Goal: Information Seeking & Learning: Find specific page/section

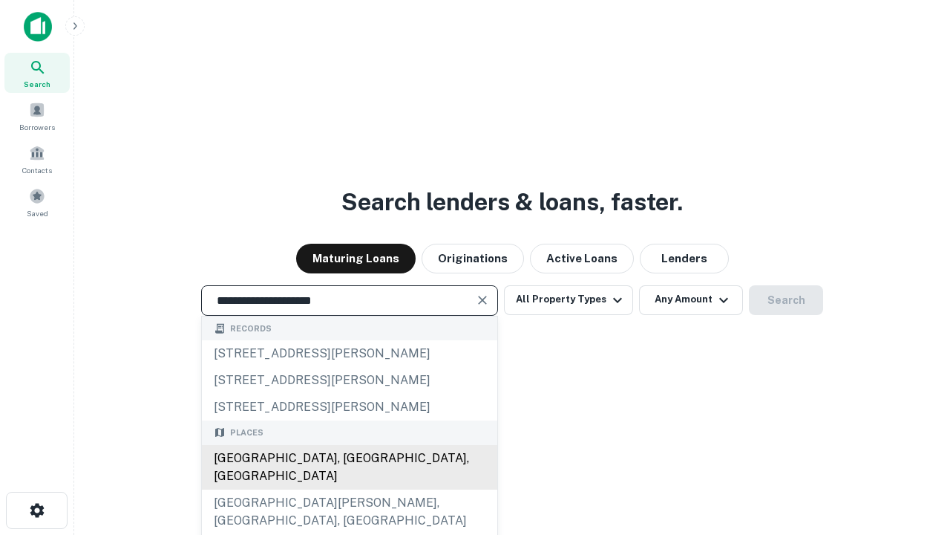
click at [349, 489] on div "[GEOGRAPHIC_DATA], [GEOGRAPHIC_DATA], [GEOGRAPHIC_DATA]" at bounding box center [349, 467] width 295 height 45
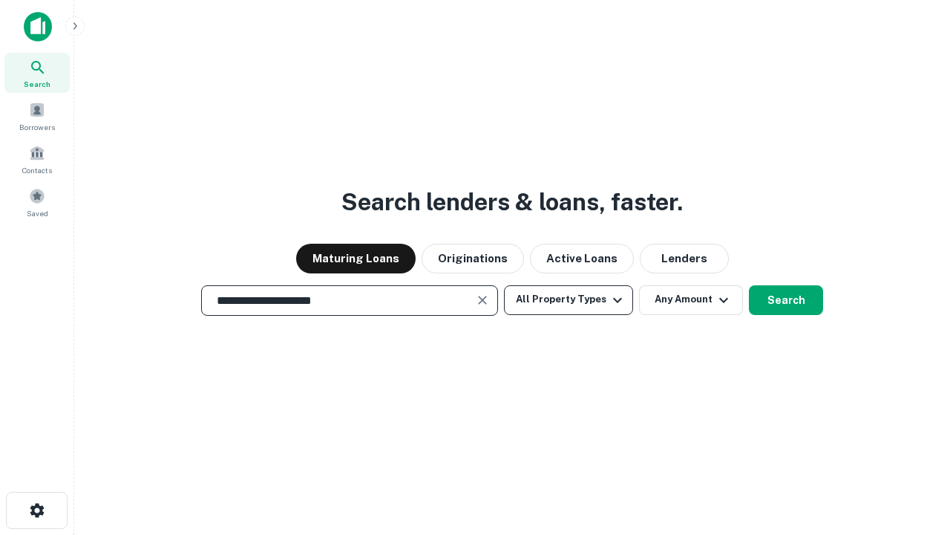
type input "**********"
click at [569, 299] on button "All Property Types" at bounding box center [568, 300] width 129 height 30
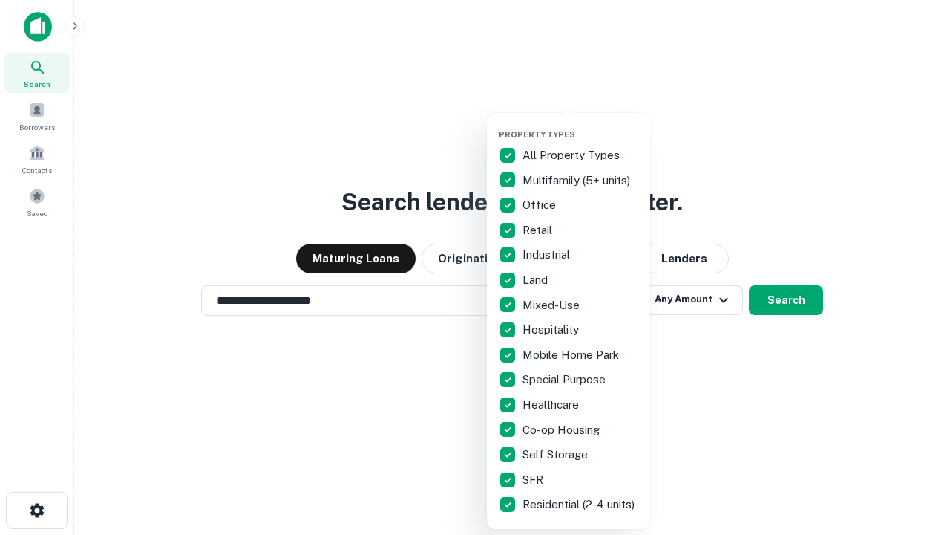
click at [581, 125] on button "button" at bounding box center [580, 125] width 163 height 1
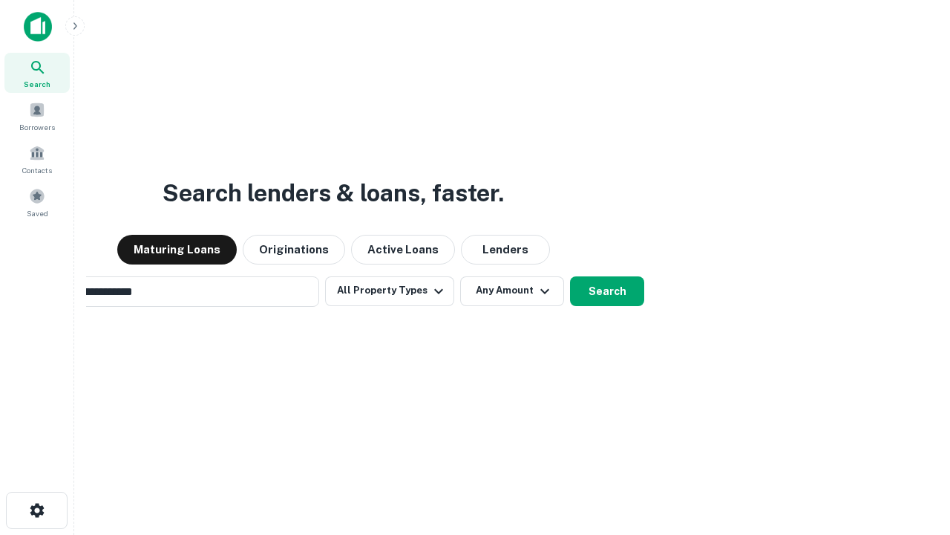
scroll to position [23, 0]
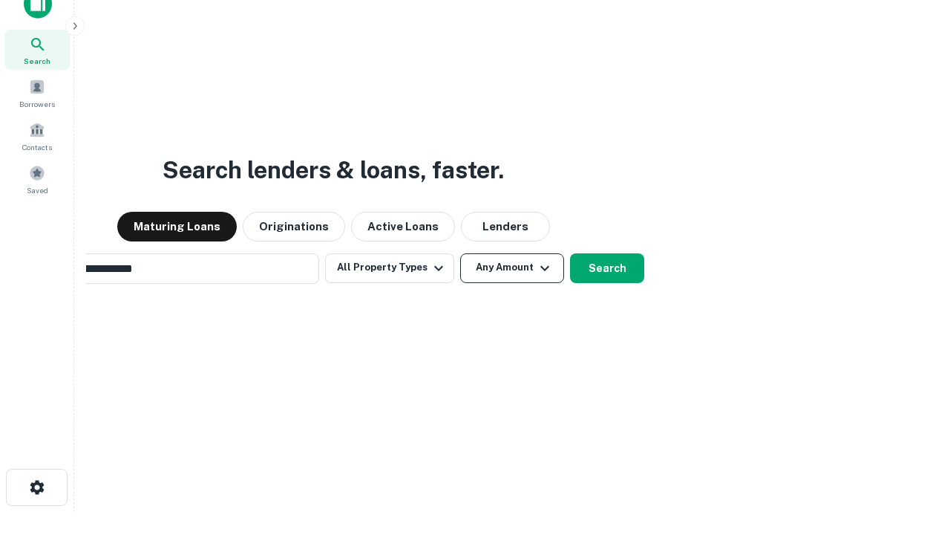
click at [460, 253] on button "Any Amount" at bounding box center [512, 268] width 104 height 30
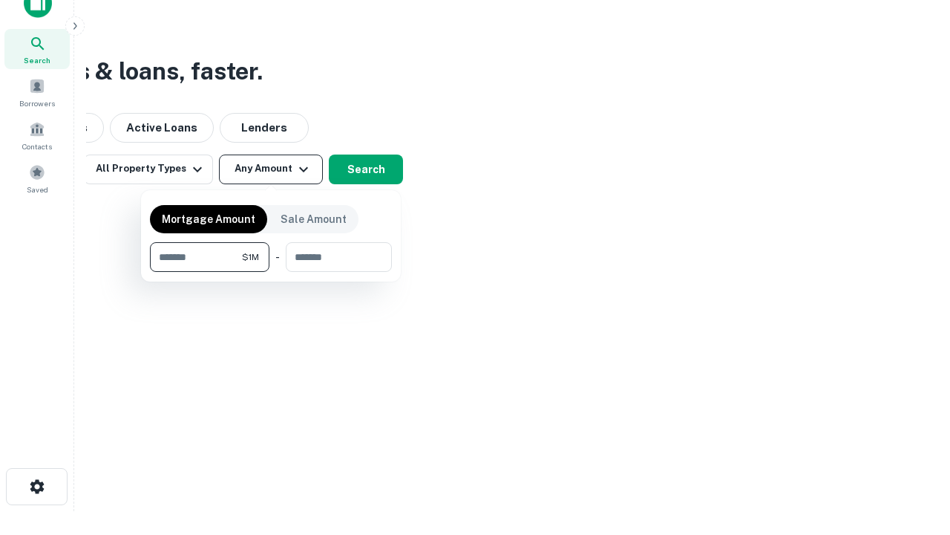
type input "*******"
click at [271, 272] on button "button" at bounding box center [271, 272] width 242 height 1
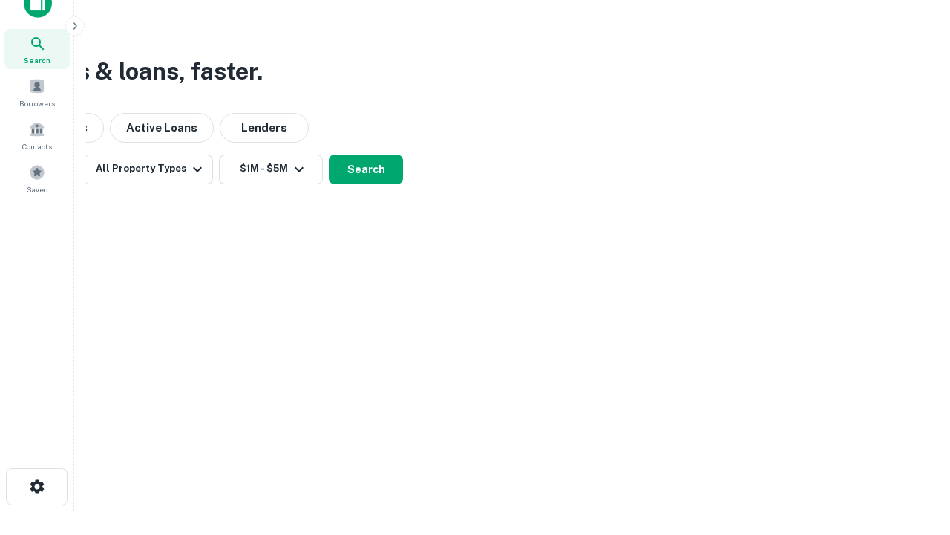
scroll to position [23, 0]
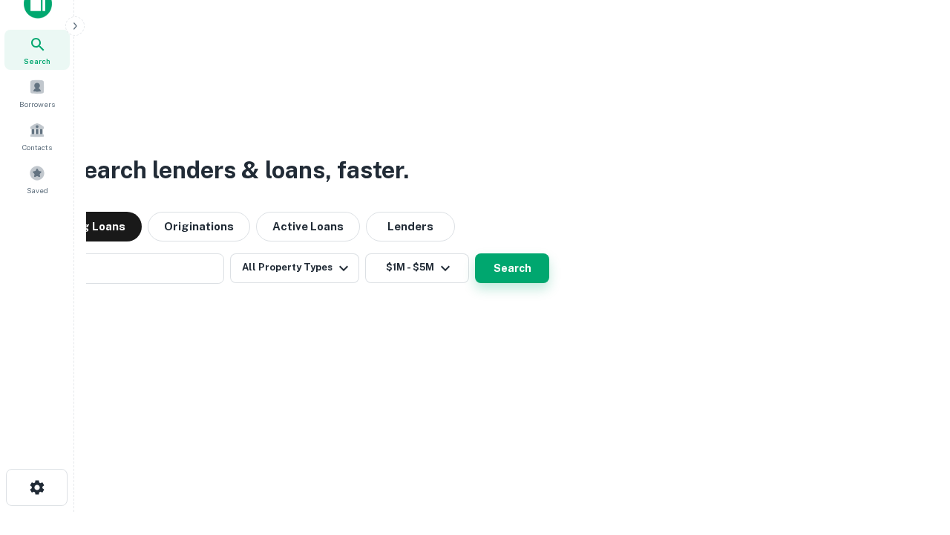
click at [475, 253] on button "Search" at bounding box center [512, 268] width 74 height 30
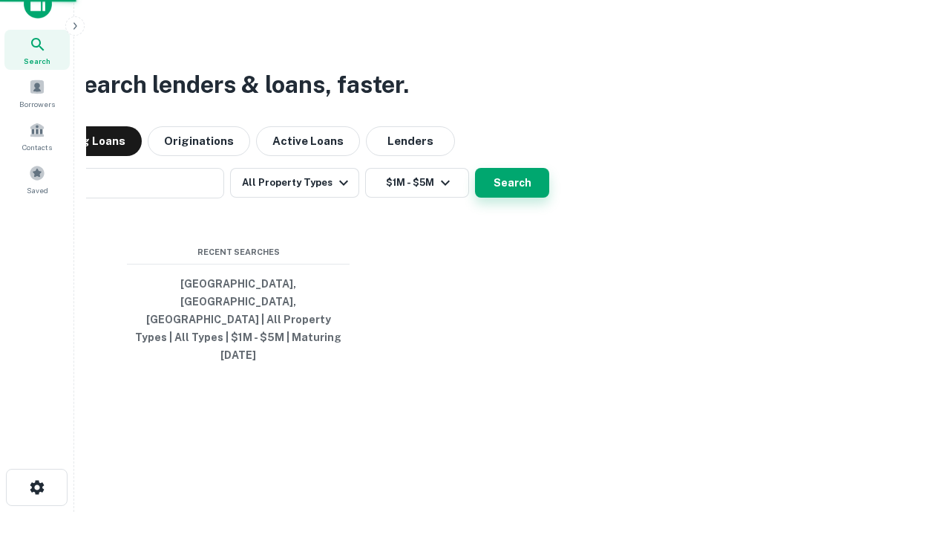
scroll to position [24, 0]
